Goal: Information Seeking & Learning: Find specific fact

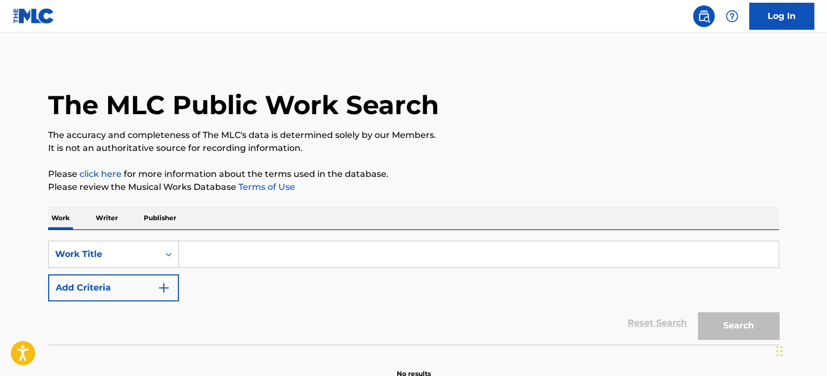
click at [525, 250] on input "Search Form" at bounding box center [478, 254] width 599 height 26
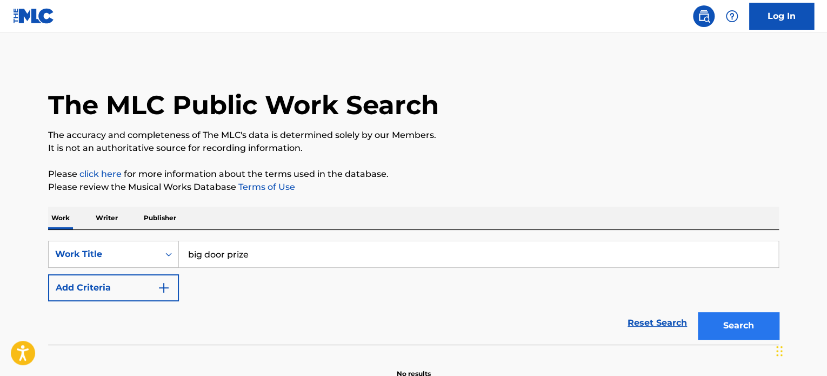
type input "big door prize"
click at [740, 328] on button "Search" at bounding box center [738, 325] width 81 height 27
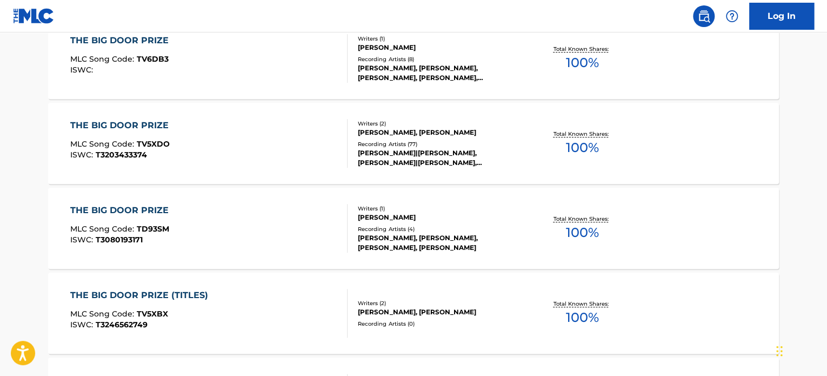
scroll to position [162, 0]
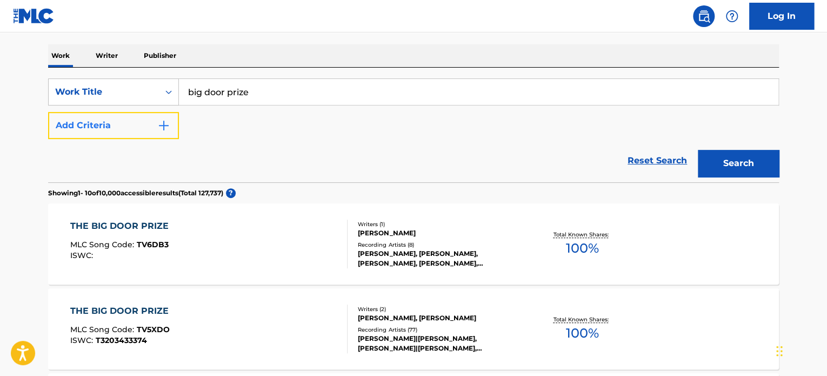
click at [162, 121] on img "Search Form" at bounding box center [163, 125] width 13 height 13
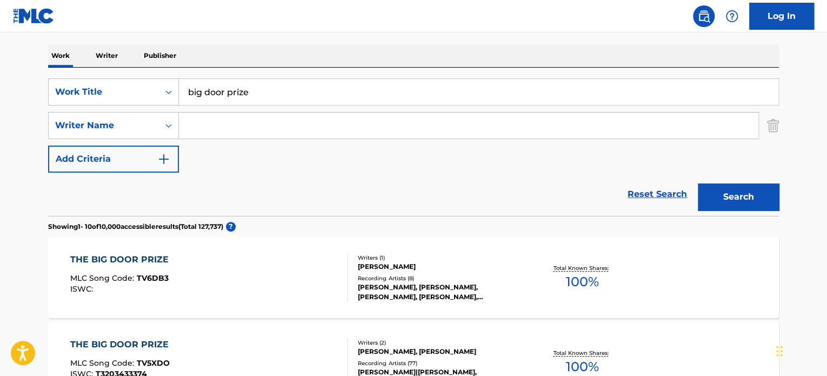
click at [300, 133] on input "Search Form" at bounding box center [468, 125] width 579 height 26
click at [698, 183] on button "Search" at bounding box center [738, 196] width 81 height 27
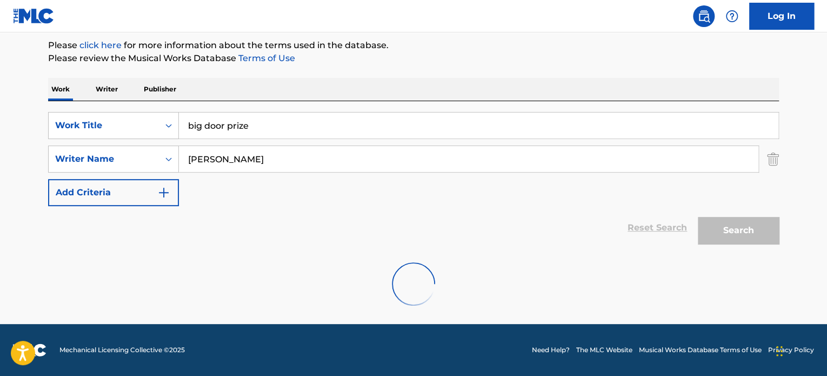
scroll to position [93, 0]
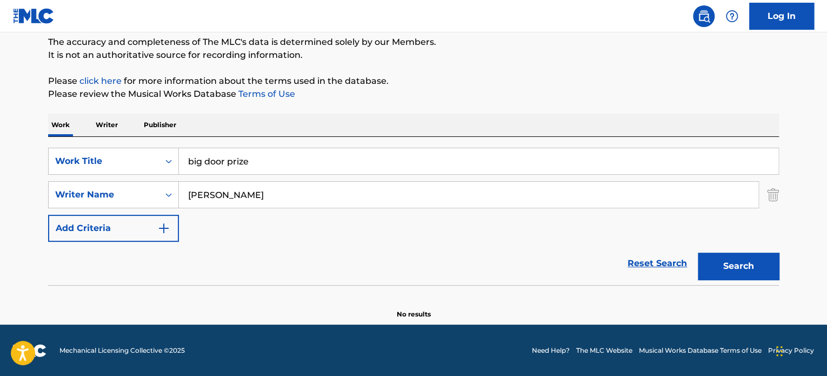
drag, startPoint x: 226, startPoint y: 195, endPoint x: 308, endPoint y: 195, distance: 82.2
click at [308, 195] on input "[PERSON_NAME]" at bounding box center [468, 195] width 579 height 26
click at [698, 252] on button "Search" at bounding box center [738, 265] width 81 height 27
click at [308, 195] on input "[PERSON_NAME]" at bounding box center [468, 195] width 579 height 26
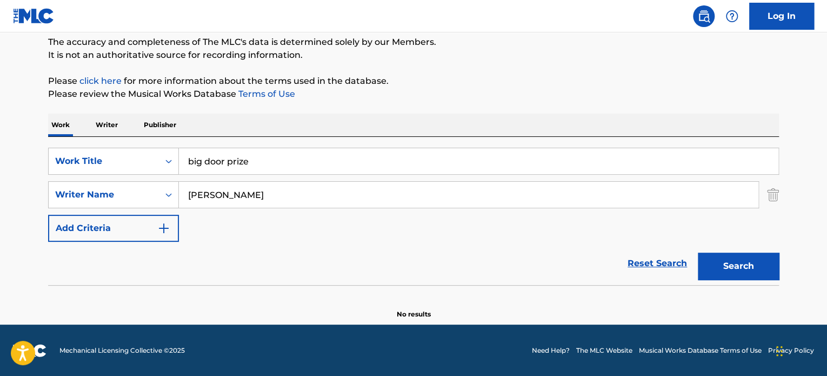
click at [308, 195] on input "[PERSON_NAME]" at bounding box center [468, 195] width 579 height 26
type input "[PERSON_NAME]"
click at [698, 252] on button "Search" at bounding box center [738, 265] width 81 height 27
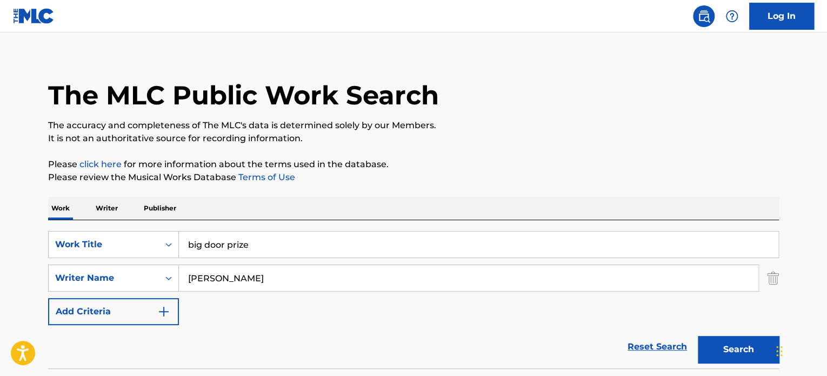
scroll to position [0, 0]
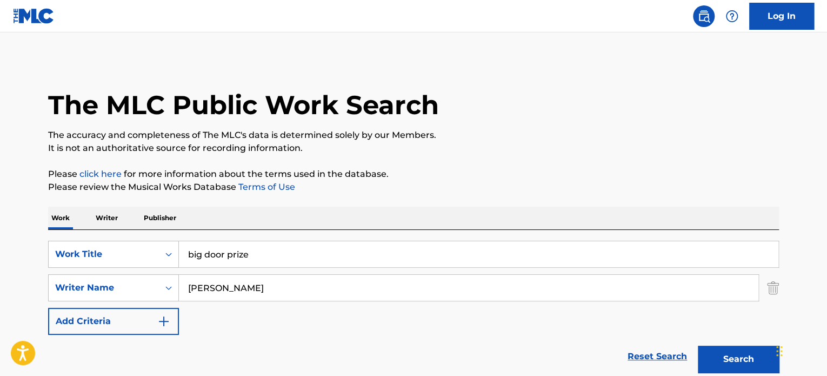
click at [341, 250] on input "big door prize" at bounding box center [478, 254] width 599 height 26
click at [340, 250] on input "big door prize" at bounding box center [478, 254] width 599 height 26
click at [339, 250] on input "big door prize" at bounding box center [478, 254] width 599 height 26
type input "i remember now"
click at [350, 293] on input "[PERSON_NAME]" at bounding box center [468, 288] width 579 height 26
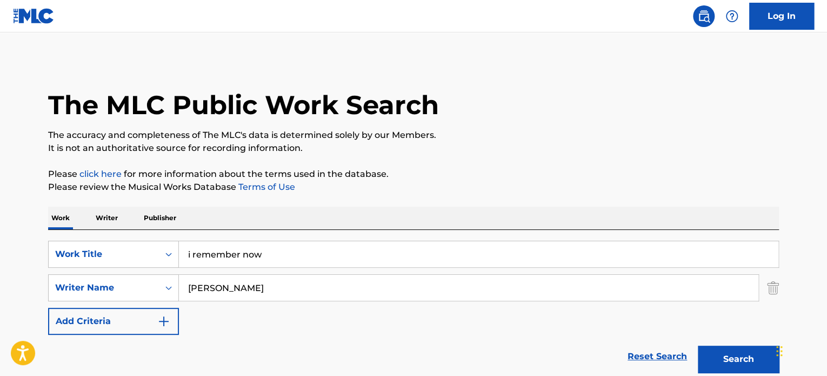
click at [350, 293] on input "[PERSON_NAME]" at bounding box center [468, 288] width 579 height 26
click at [698, 345] on button "Search" at bounding box center [738, 358] width 81 height 27
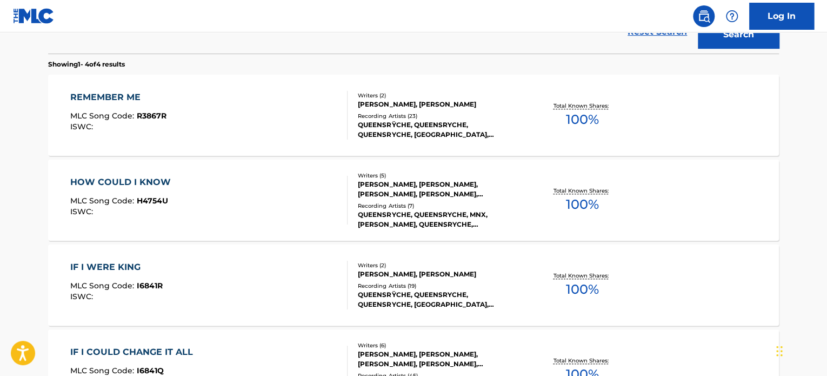
scroll to position [108, 0]
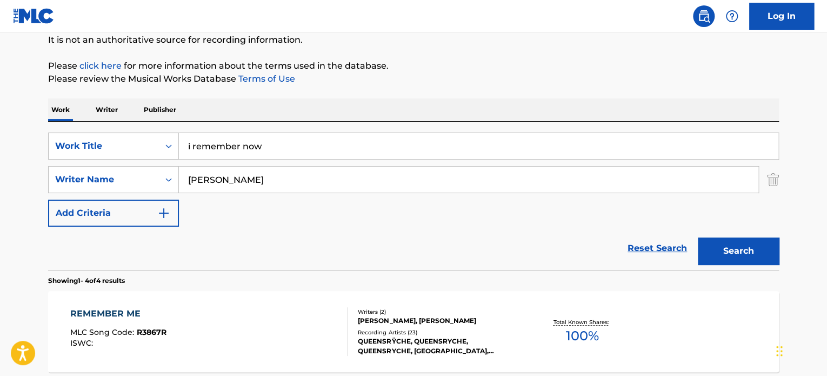
click at [311, 179] on input "[PERSON_NAME]" at bounding box center [468, 179] width 579 height 26
click at [340, 176] on input "[PERSON_NAME]" at bounding box center [468, 179] width 579 height 26
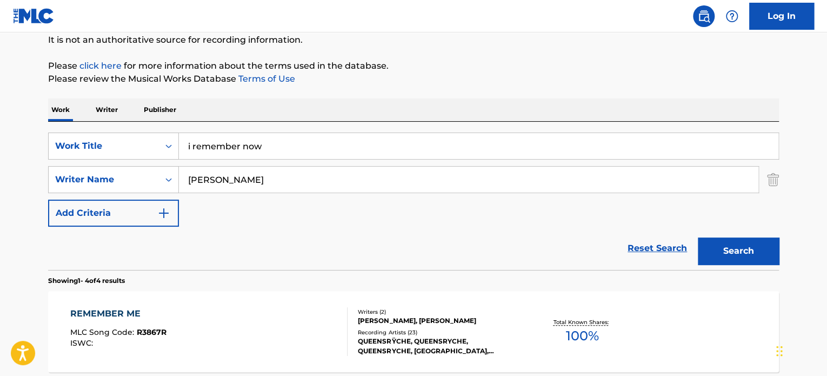
click at [340, 176] on input "[PERSON_NAME]" at bounding box center [468, 179] width 579 height 26
type input "mich"
click at [698, 237] on button "Search" at bounding box center [738, 250] width 81 height 27
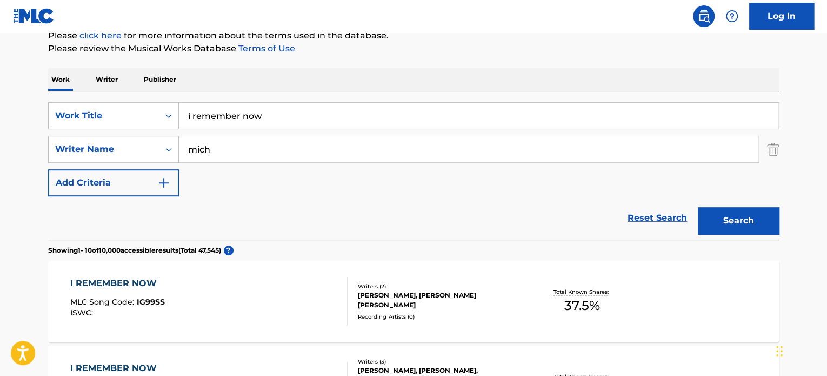
scroll to position [216, 0]
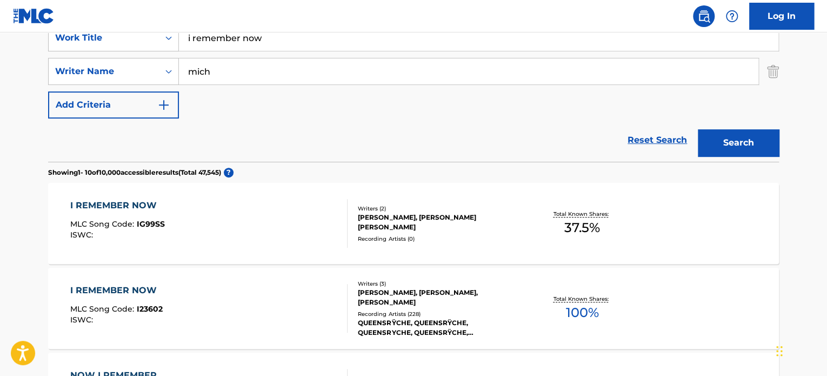
click at [319, 333] on div "I REMEMBER NOW MLC Song Code : I23602 ISWC : Writers ( 3 ) [PERSON_NAME], [PERS…" at bounding box center [413, 308] width 731 height 81
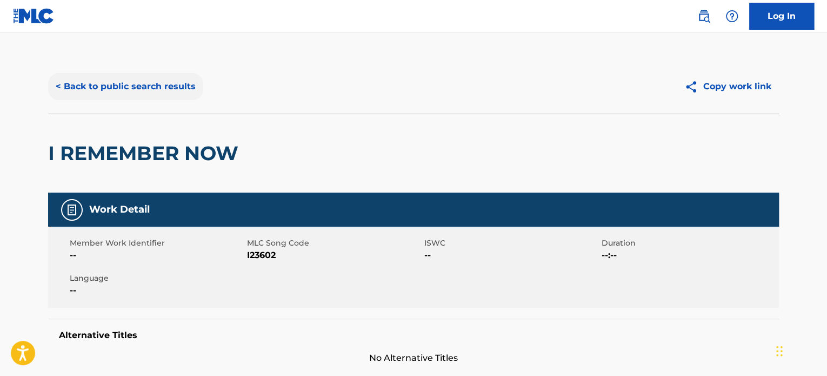
click at [101, 84] on button "< Back to public search results" at bounding box center [125, 86] width 155 height 27
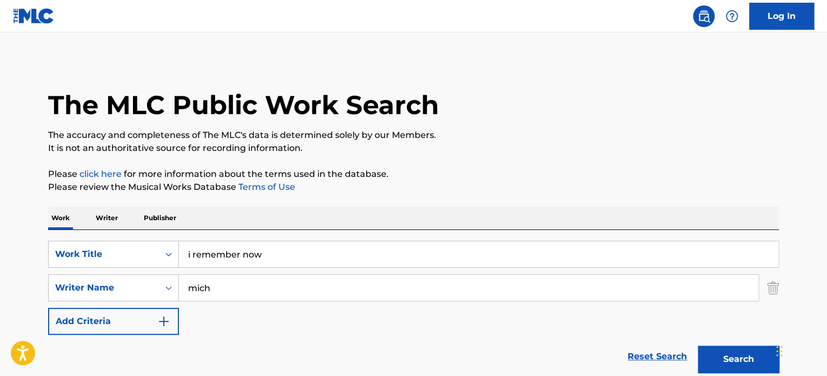
click at [431, 249] on input "i remember now" at bounding box center [478, 254] width 599 height 26
type input "one by one"
click at [402, 293] on input "mich" at bounding box center [468, 288] width 579 height 26
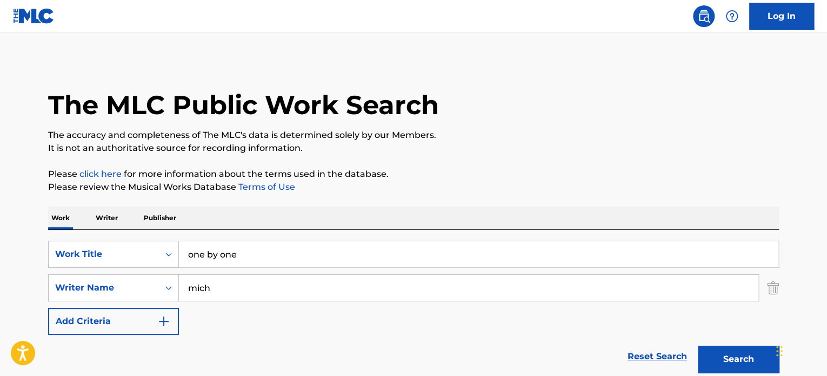
click at [402, 293] on input "mich" at bounding box center [468, 288] width 579 height 26
click at [698, 345] on button "Search" at bounding box center [738, 358] width 81 height 27
click at [228, 289] on input "[PERSON_NAME]" at bounding box center [468, 288] width 579 height 26
type input "[PERSON_NAME]"
click at [698, 345] on button "Search" at bounding box center [738, 358] width 81 height 27
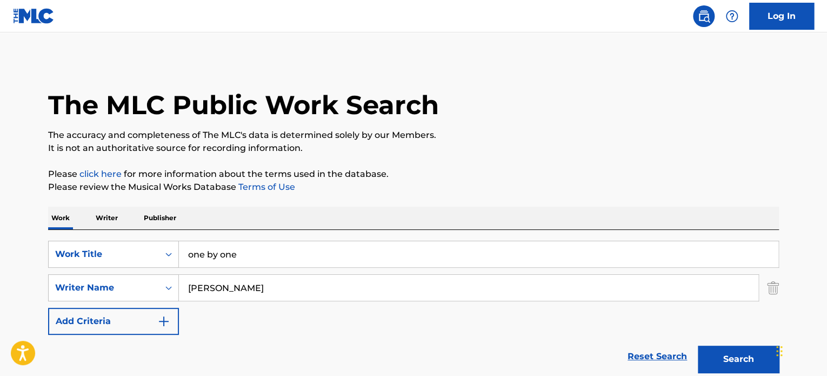
scroll to position [216, 0]
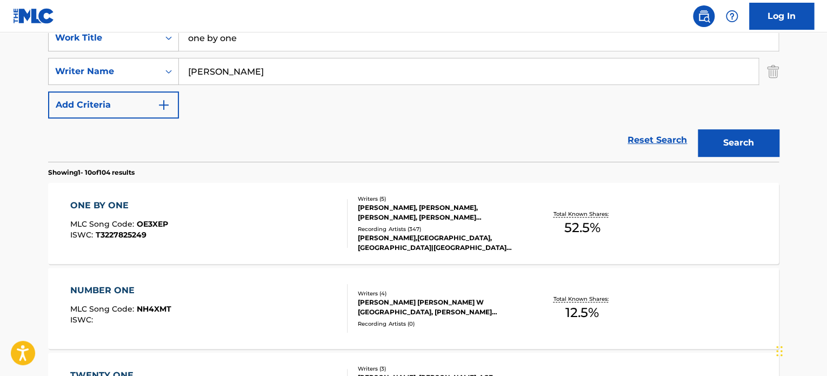
click at [251, 246] on div "ONE BY ONE MLC Song Code : OE3XEP ISWC : T3227825249" at bounding box center [209, 223] width 278 height 49
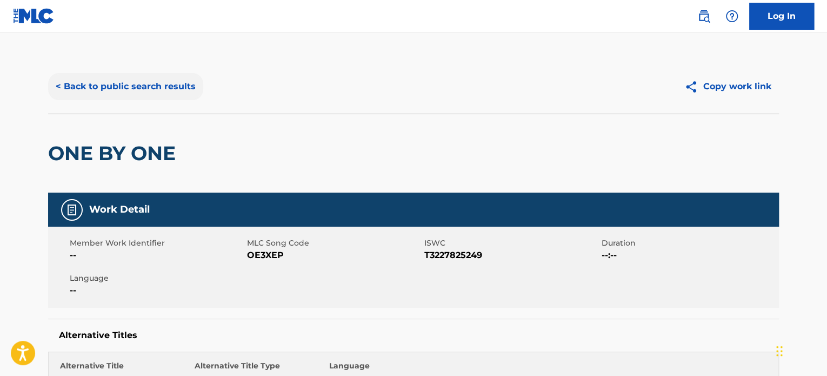
click at [159, 81] on button "< Back to public search results" at bounding box center [125, 86] width 155 height 27
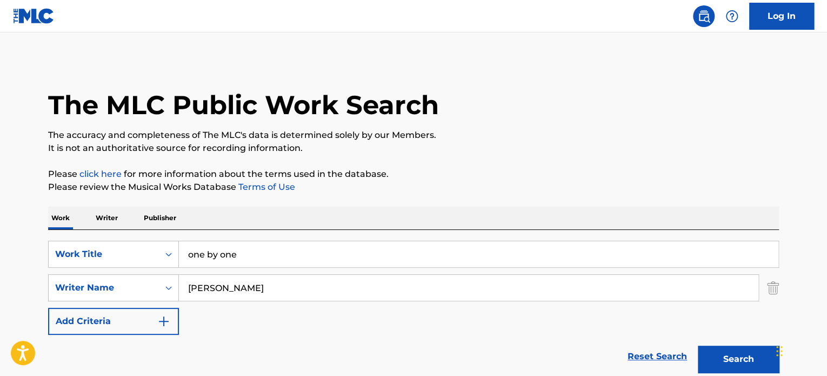
click at [374, 242] on input "one by one" at bounding box center [478, 254] width 599 height 26
paste input "STIN AKRI TOU KOSMOU"
type input "STIN AKRI TOU KOSMOU"
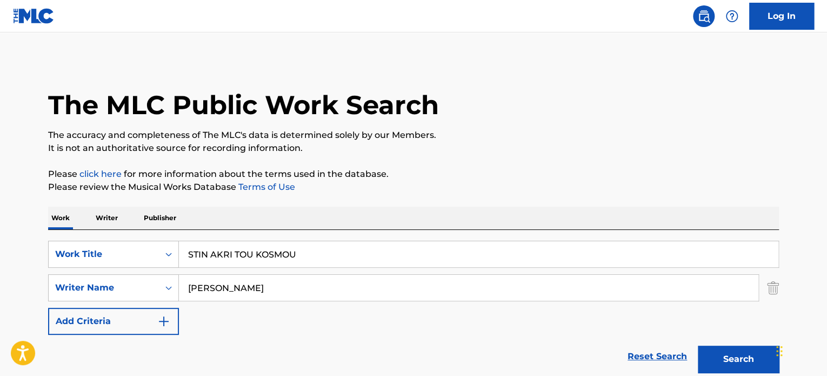
click at [376, 277] on input "[PERSON_NAME]" at bounding box center [468, 288] width 579 height 26
click at [698, 345] on button "Search" at bounding box center [738, 358] width 81 height 27
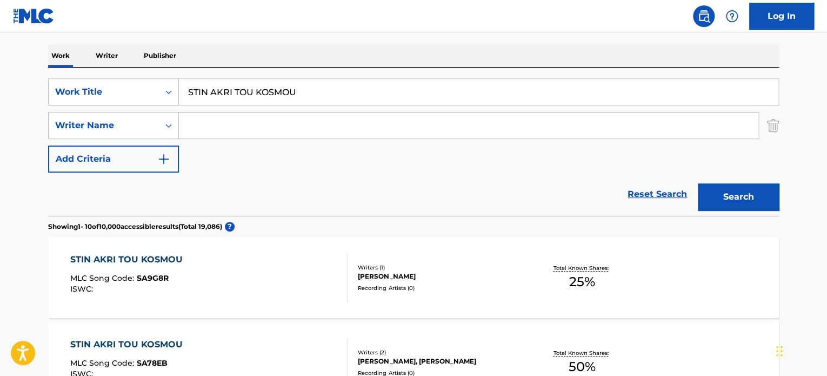
click at [293, 129] on input "Search Form" at bounding box center [468, 125] width 579 height 26
type input "[PERSON_NAME]"
click at [698, 183] on button "Search" at bounding box center [738, 196] width 81 height 27
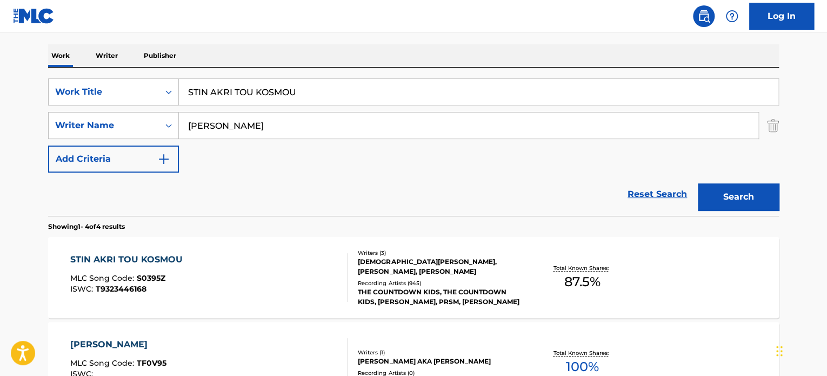
click at [310, 269] on div "STIN AKRI TOU KOSMOU MLC Song Code : S0395Z ISWC : T9323446168" at bounding box center [209, 277] width 278 height 49
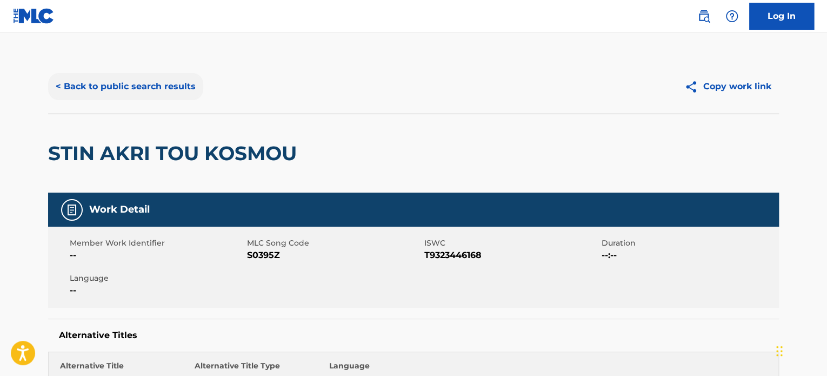
click at [116, 76] on button "< Back to public search results" at bounding box center [125, 86] width 155 height 27
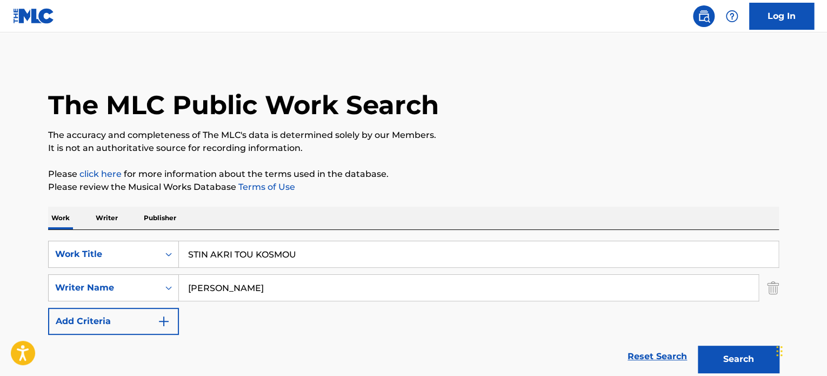
scroll to position [162, 0]
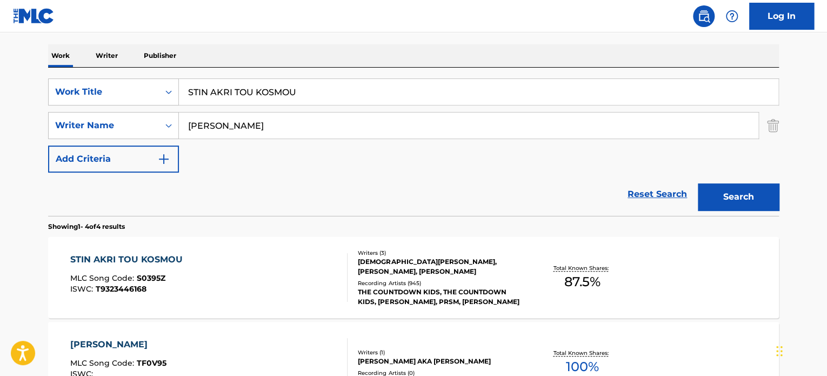
click at [324, 98] on input "STIN AKRI TOU KOSMOU" at bounding box center [478, 92] width 599 height 26
click at [324, 101] on input "STIN AKRI TOU KOSMOU" at bounding box center [478, 92] width 599 height 26
type input "end of the line"
click at [316, 117] on input "[PERSON_NAME]" at bounding box center [468, 125] width 579 height 26
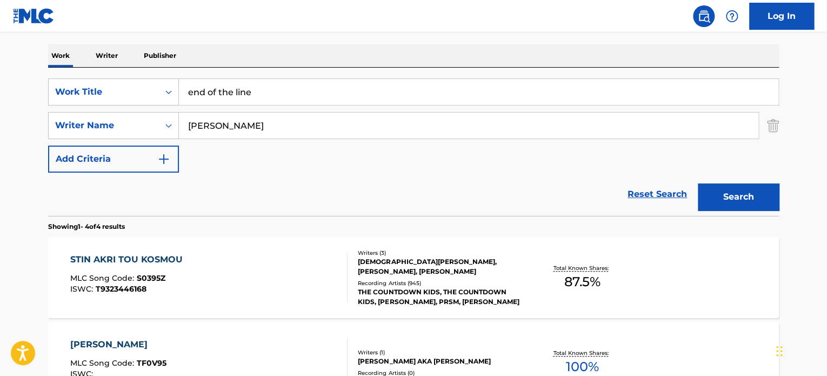
click at [316, 117] on input "[PERSON_NAME]" at bounding box center [468, 125] width 579 height 26
type input "woody"
click at [698, 183] on button "Search" at bounding box center [738, 196] width 81 height 27
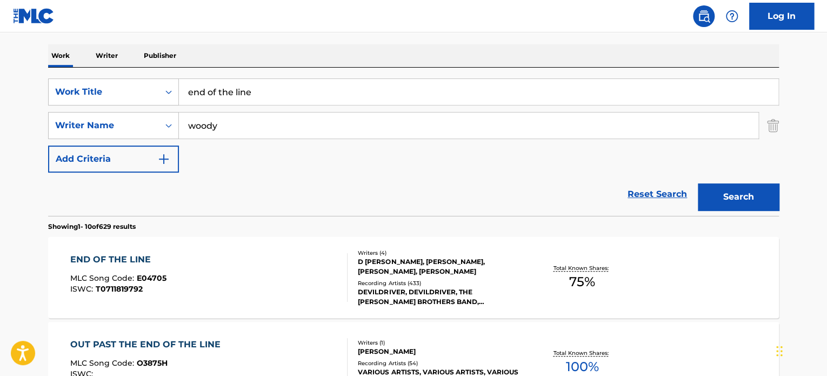
click at [337, 257] on div "END OF THE LINE MLC Song Code : E04705 ISWC : T0711819792" at bounding box center [209, 277] width 278 height 49
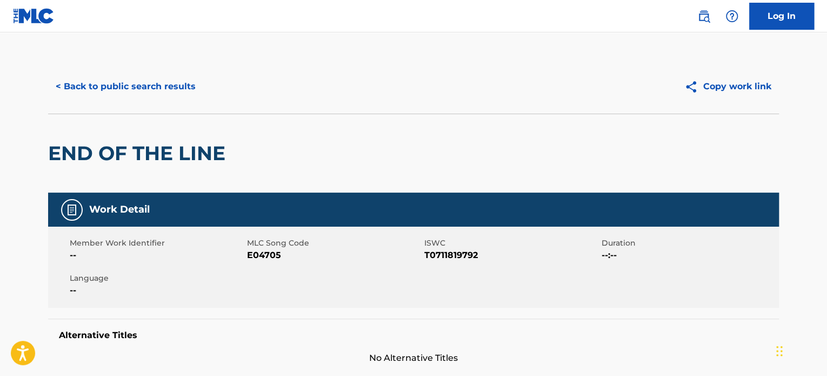
click at [146, 68] on div "< Back to public search results Copy work link" at bounding box center [413, 86] width 731 height 54
click at [151, 86] on button "< Back to public search results" at bounding box center [125, 86] width 155 height 27
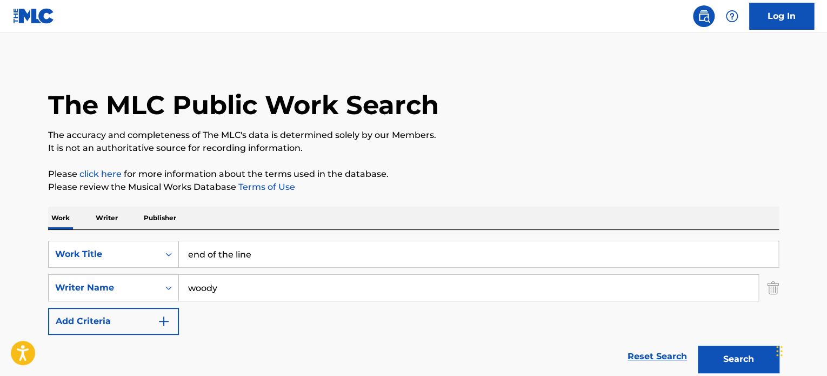
scroll to position [162, 0]
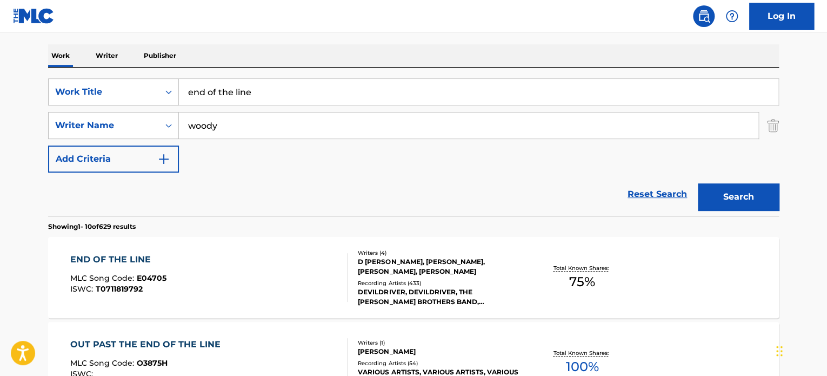
click at [365, 93] on input "end of the line" at bounding box center [478, 92] width 599 height 26
type input "dundee"
click at [358, 134] on input "woody" at bounding box center [468, 125] width 579 height 26
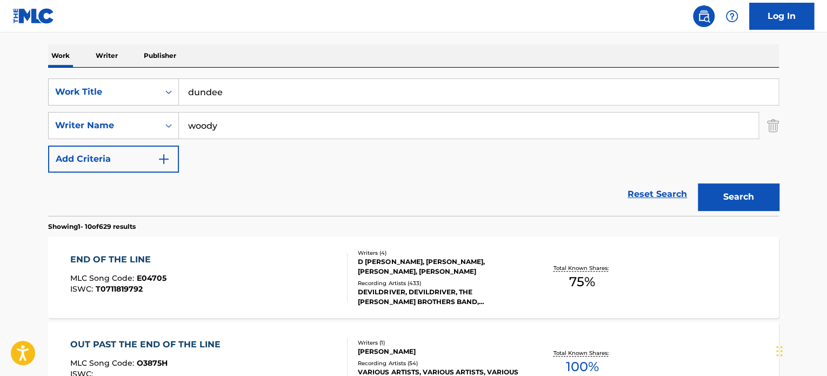
click at [359, 134] on input "woody" at bounding box center [468, 125] width 579 height 26
type input "ra'chard"
click at [698, 183] on button "Search" at bounding box center [738, 196] width 81 height 27
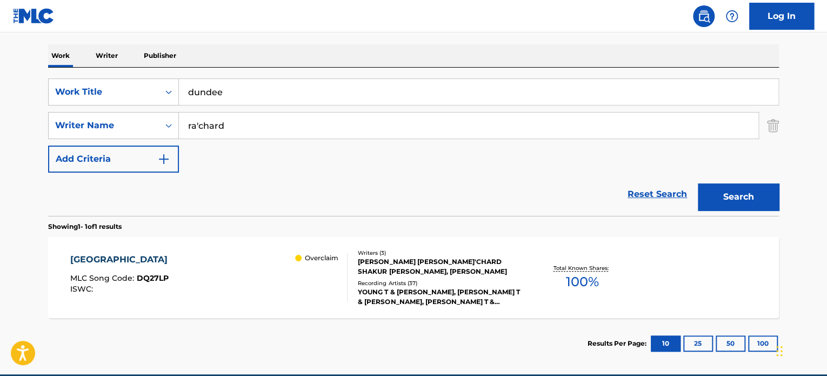
click at [186, 260] on div "DUNDEE MLC Song Code : DQ27LP ISWC : Overclaim" at bounding box center [209, 277] width 278 height 49
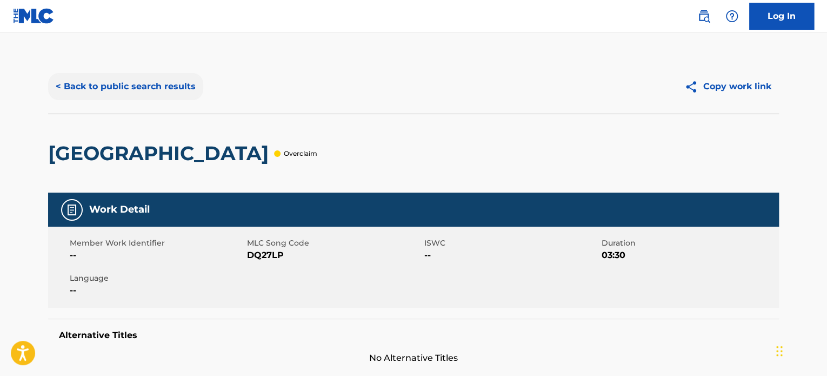
click at [149, 75] on button "< Back to public search results" at bounding box center [125, 86] width 155 height 27
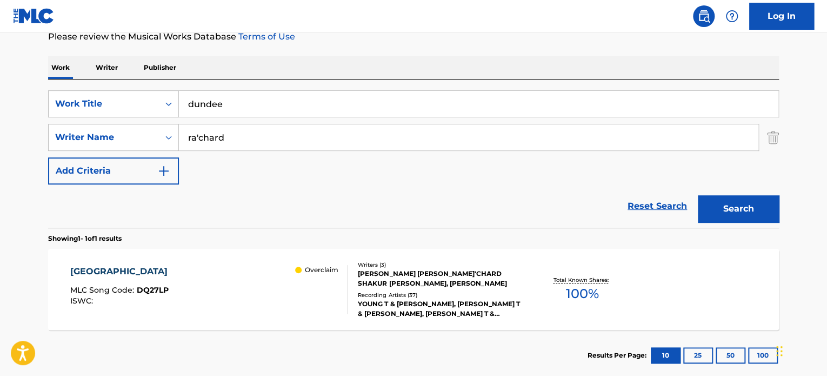
click at [327, 97] on input "dundee" at bounding box center [478, 104] width 599 height 26
type input "come in from the rain"
click at [345, 140] on input "ra'chard" at bounding box center [468, 137] width 579 height 26
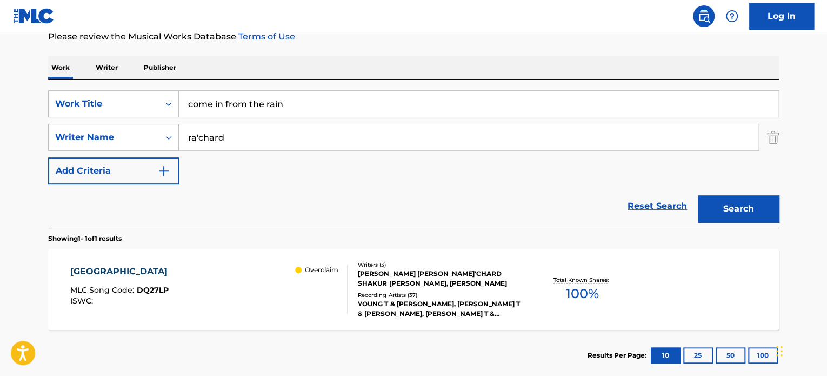
click at [344, 140] on input "ra'chard" at bounding box center [468, 137] width 579 height 26
type input "mcaurthur"
click at [698, 195] on button "Search" at bounding box center [738, 208] width 81 height 27
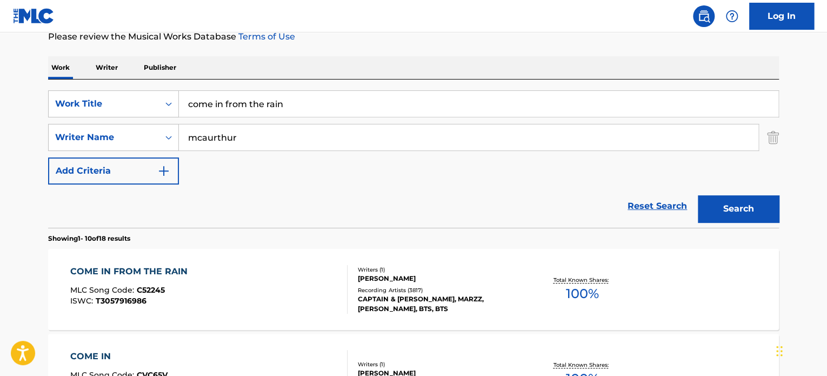
click at [259, 277] on div "COME IN FROM THE RAIN MLC Song Code : C52245 ISWC : T3057916986" at bounding box center [209, 289] width 278 height 49
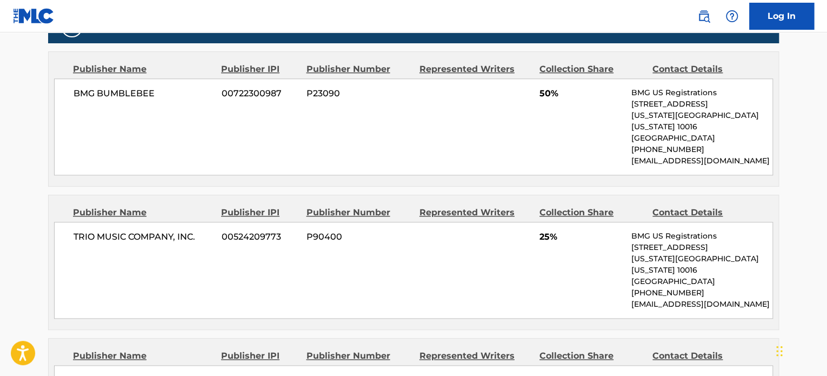
scroll to position [171, 0]
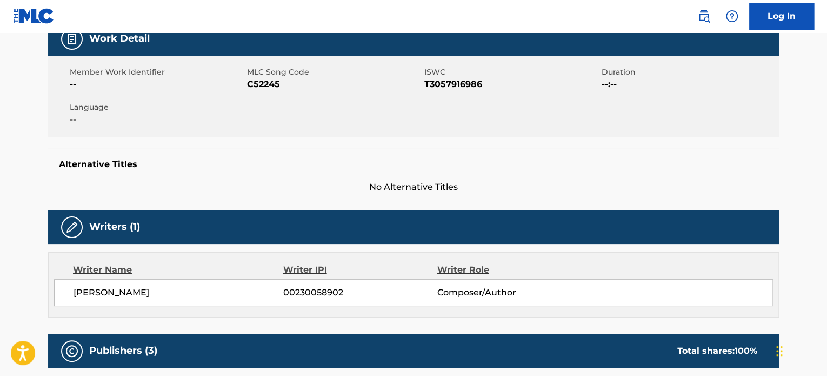
drag, startPoint x: 72, startPoint y: 293, endPoint x: 223, endPoint y: 311, distance: 151.3
click at [223, 311] on div "Writer Name Writer IPI Writer Role [PERSON_NAME] 00230058902 Composer/Author" at bounding box center [413, 284] width 731 height 65
copy span "[PERSON_NAME]"
click at [159, 267] on div "Writer Name" at bounding box center [178, 269] width 210 height 13
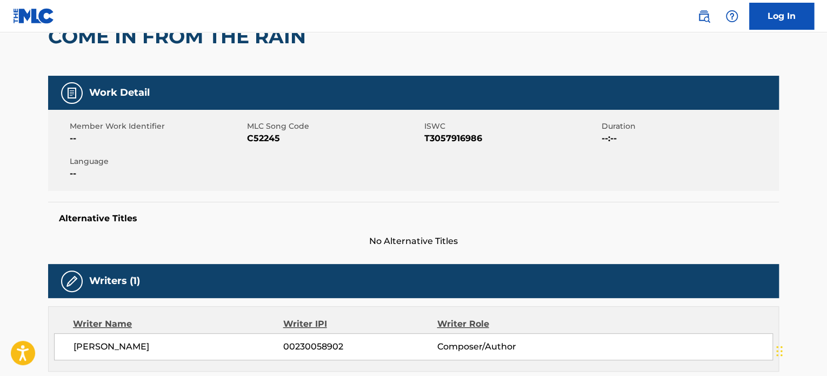
scroll to position [0, 0]
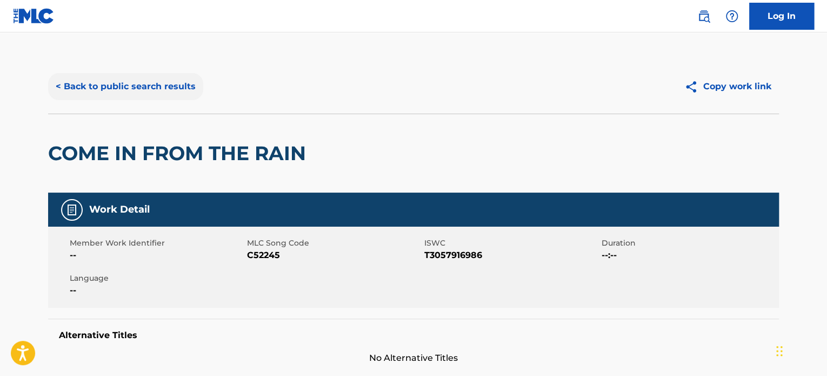
click at [174, 94] on button "< Back to public search results" at bounding box center [125, 86] width 155 height 27
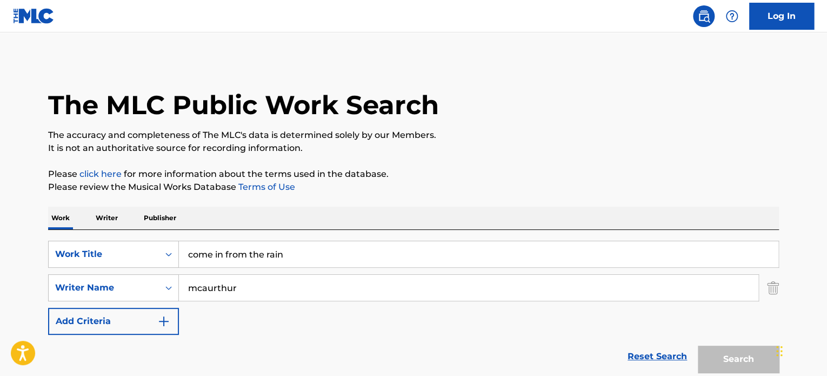
scroll to position [150, 0]
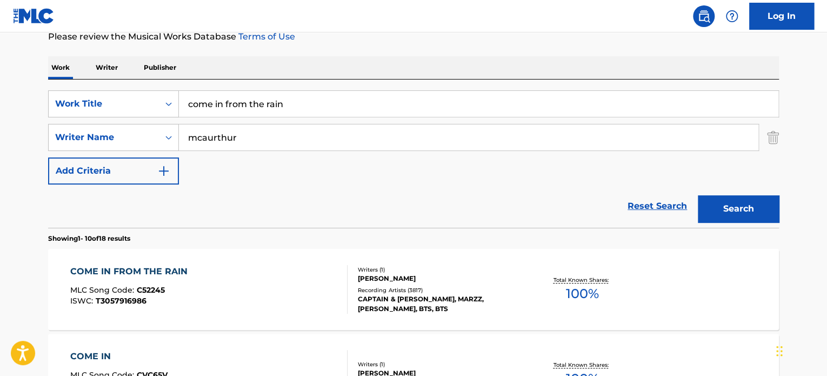
click at [329, 108] on input "come in from the rain" at bounding box center [478, 104] width 599 height 26
type input "dancing on the fire"
click at [331, 123] on div "SearchWithCriteria3fdbb57a-bcca-4ca6-85c1-dba334e2b648 Work Title dancing on th…" at bounding box center [413, 137] width 731 height 94
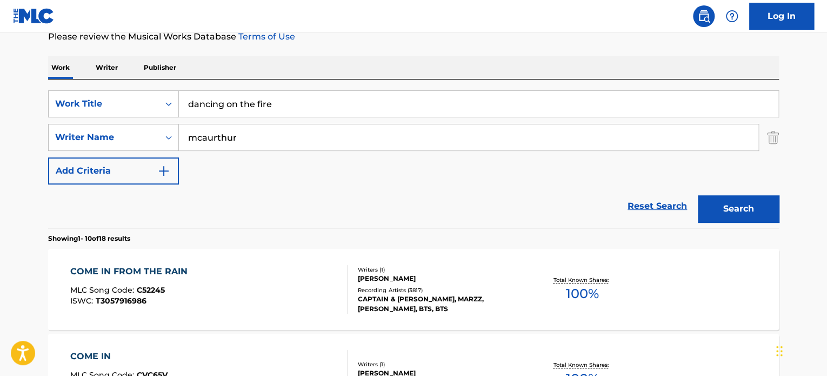
click at [333, 132] on input "mcaurthur" at bounding box center [468, 137] width 579 height 26
type input "[PERSON_NAME]"
click at [698, 195] on button "Search" at bounding box center [738, 208] width 81 height 27
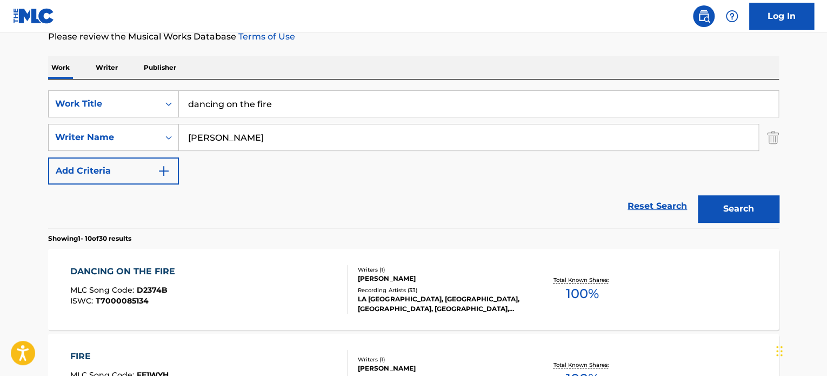
click at [265, 270] on div "DANCING ON THE FIRE MLC Song Code : D2374B ISWC : T7000085134" at bounding box center [209, 289] width 278 height 49
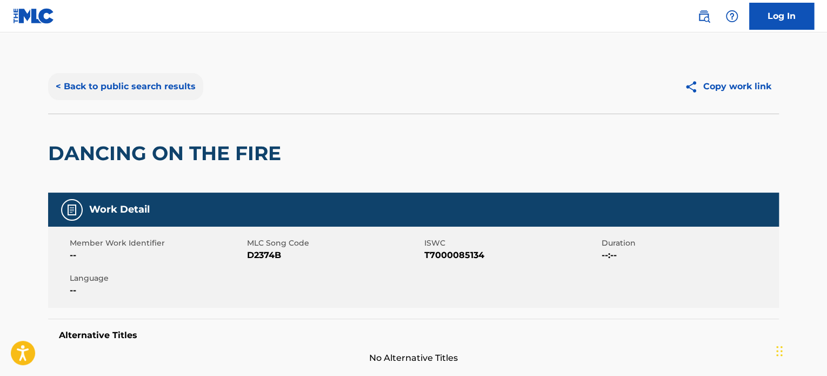
click at [49, 88] on button "< Back to public search results" at bounding box center [125, 86] width 155 height 27
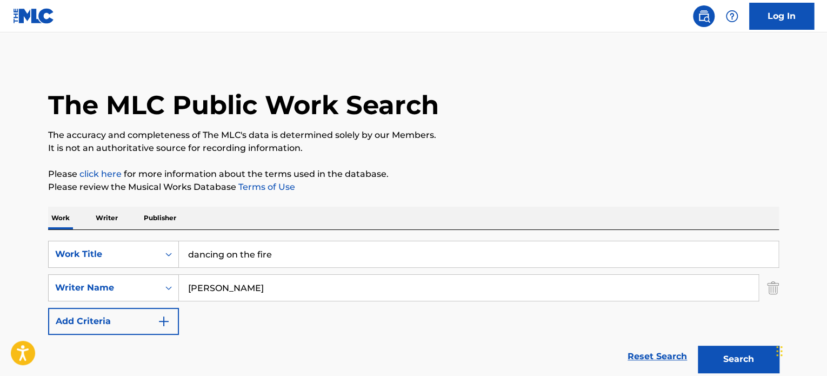
scroll to position [150, 0]
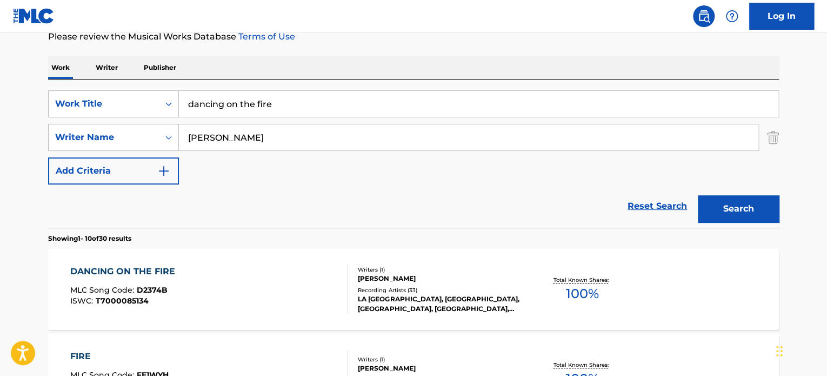
click at [283, 98] on input "dancing on the fire" at bounding box center [478, 104] width 599 height 26
type input "next time around"
click at [288, 134] on input "[PERSON_NAME]" at bounding box center [468, 137] width 579 height 26
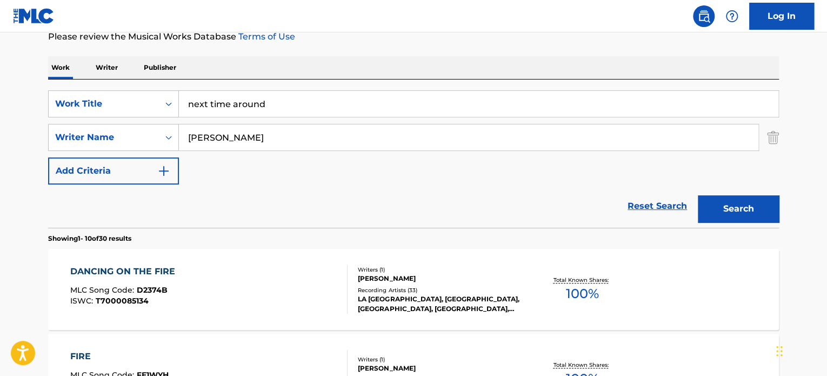
click at [288, 134] on input "[PERSON_NAME]" at bounding box center [468, 137] width 579 height 26
type input "[PERSON_NAME]"
click at [698, 195] on button "Search" at bounding box center [738, 208] width 81 height 27
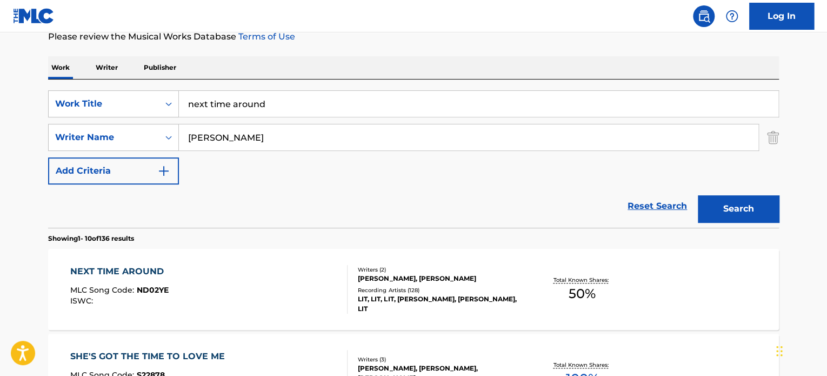
click at [258, 287] on div "NEXT TIME AROUND MLC Song Code : ND02YE ISWC :" at bounding box center [209, 289] width 278 height 49
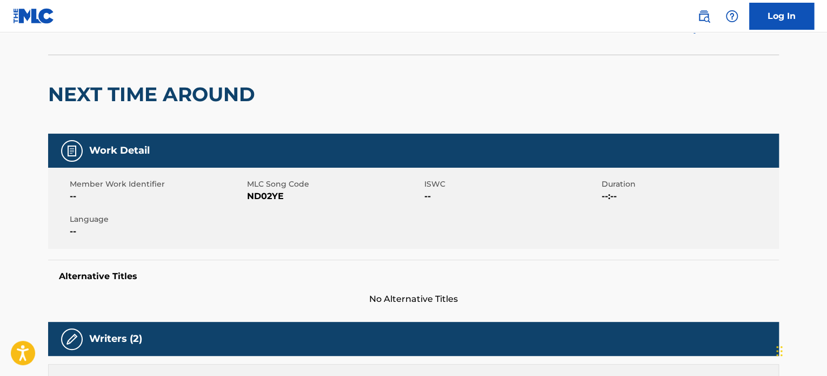
scroll to position [54, 0]
